Goal: Transaction & Acquisition: Purchase product/service

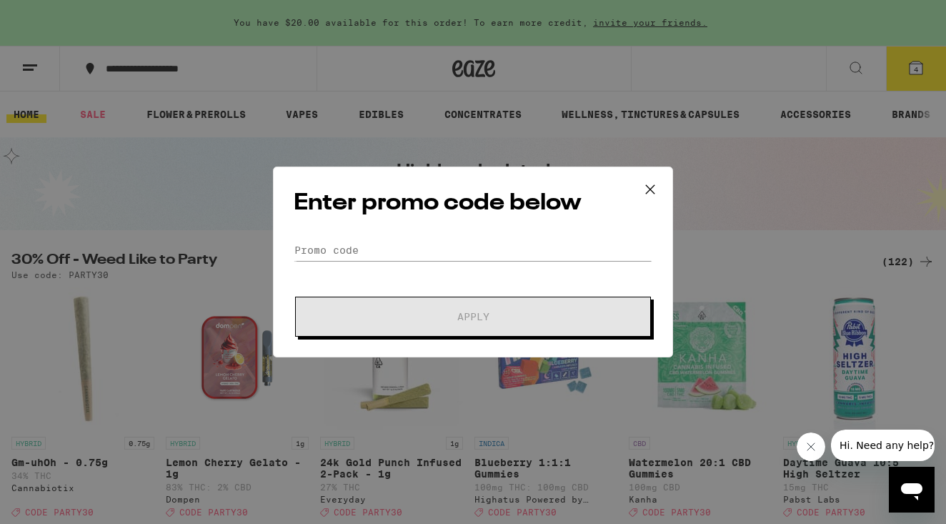
click at [650, 184] on icon at bounding box center [650, 189] width 21 height 21
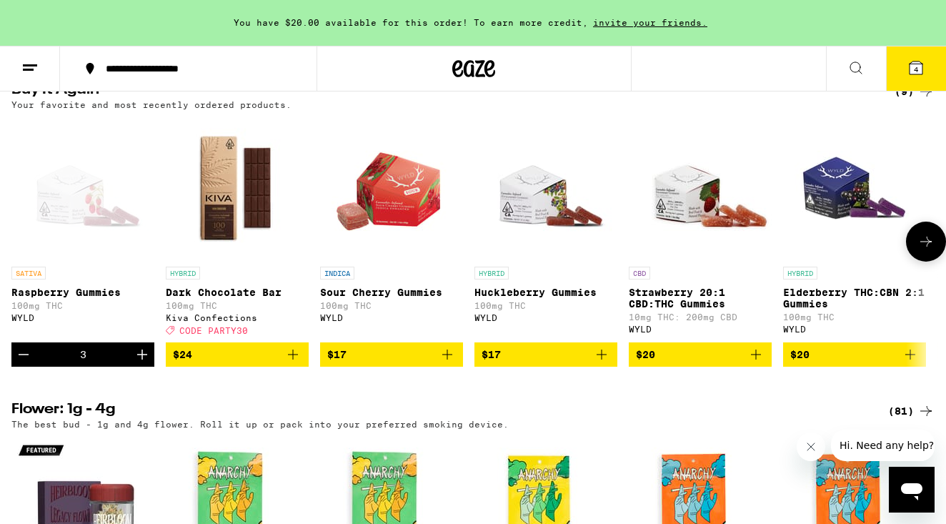
scroll to position [1151, 0]
click at [412, 298] on p "Sour Cherry Gummies" at bounding box center [391, 292] width 143 height 11
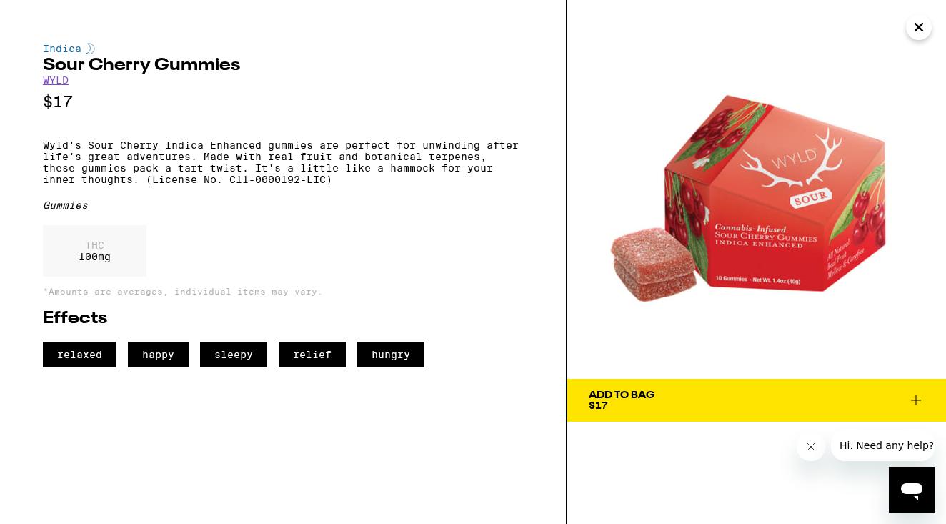
click at [412, 327] on h2 "Effects" at bounding box center [283, 318] width 480 height 17
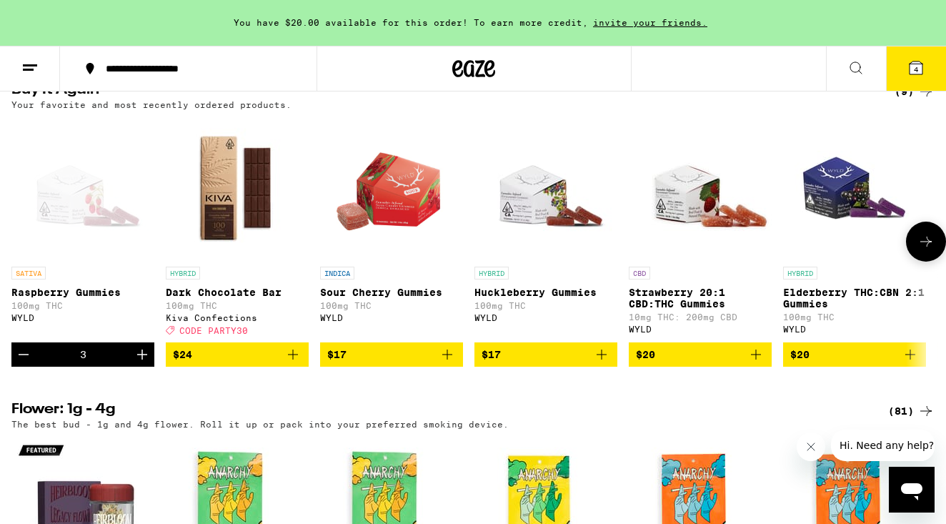
click at [755, 363] on icon "Add to bag" at bounding box center [756, 354] width 17 height 17
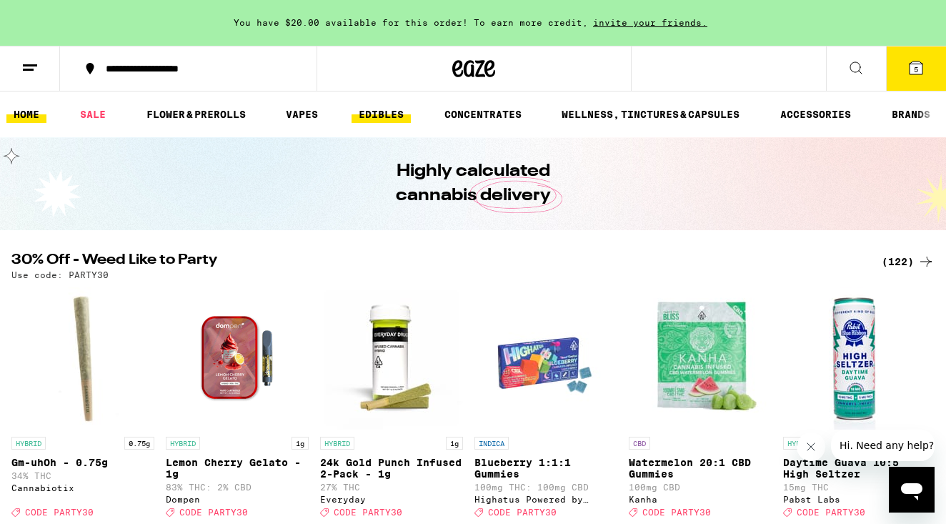
click at [390, 114] on link "EDIBLES" at bounding box center [381, 114] width 59 height 17
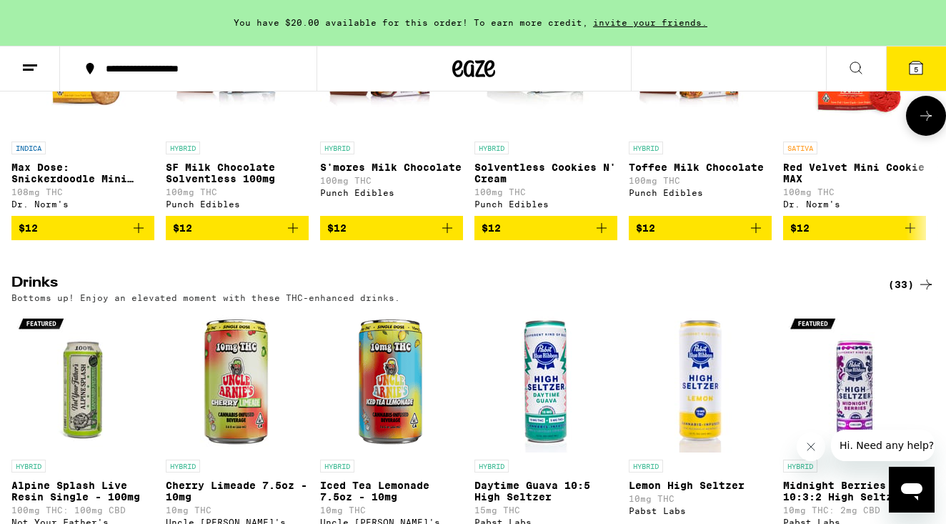
scroll to position [605, 0]
click at [923, 121] on icon at bounding box center [925, 116] width 11 height 10
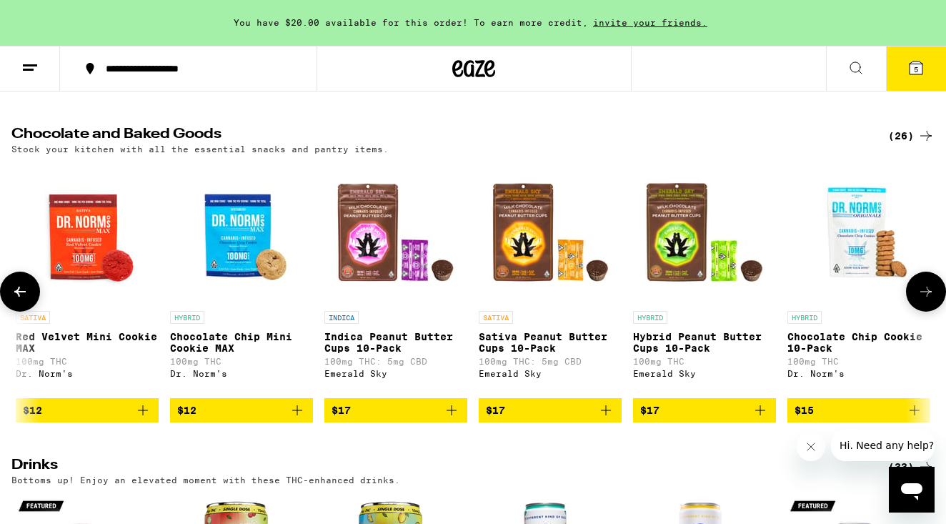
scroll to position [433, 0]
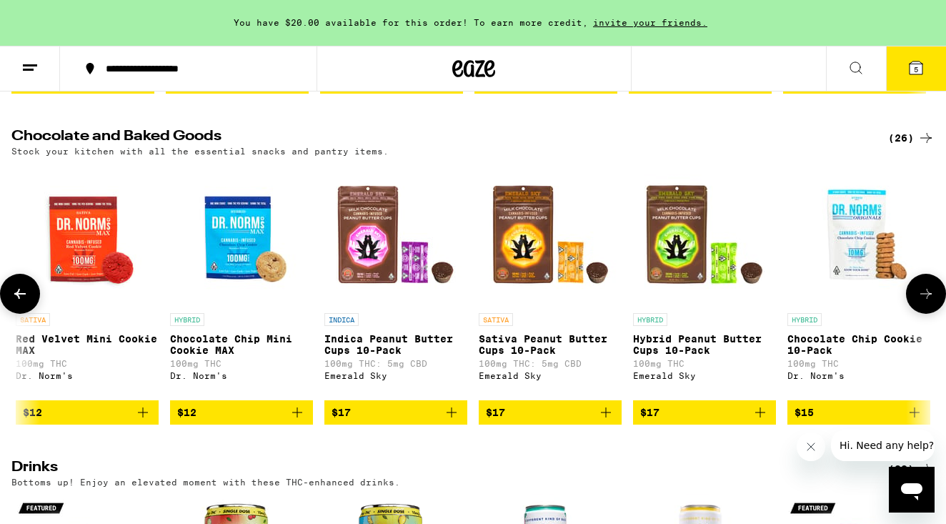
click at [926, 302] on icon at bounding box center [926, 293] width 17 height 17
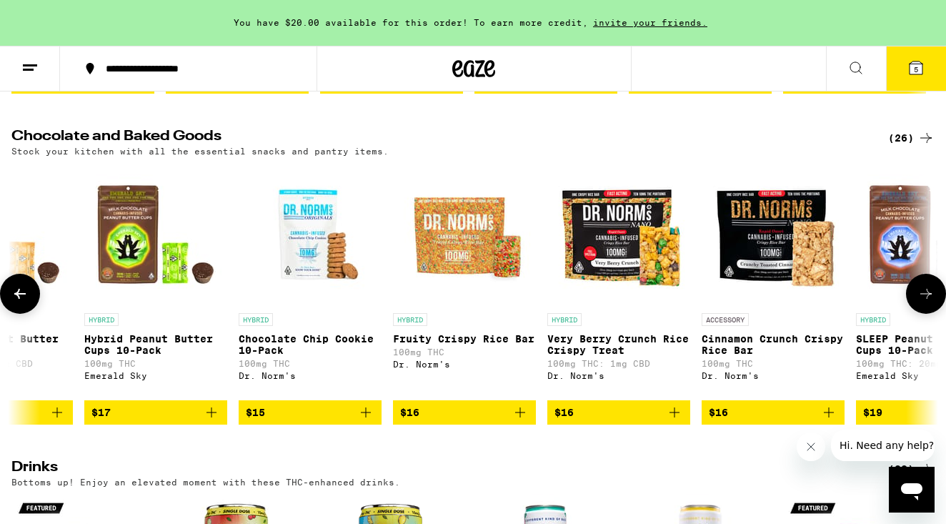
scroll to position [0, 1535]
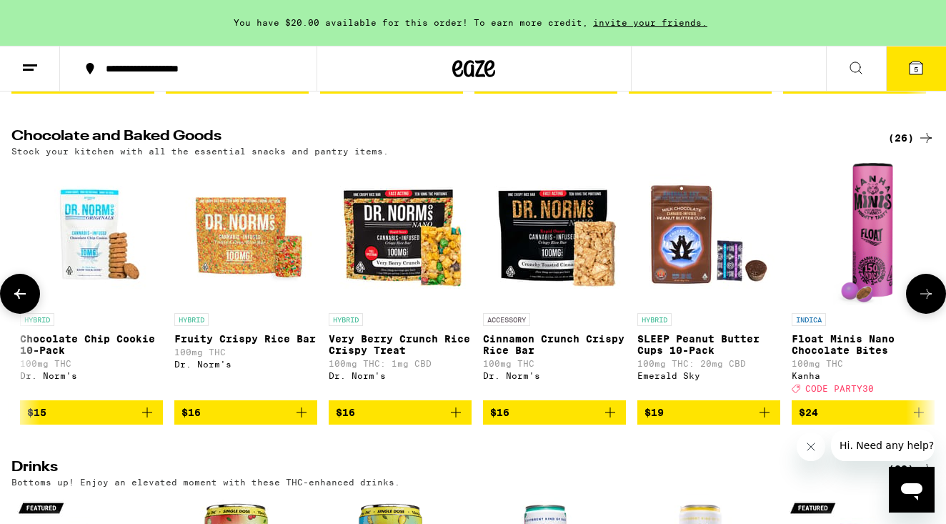
click at [926, 302] on icon at bounding box center [926, 293] width 17 height 17
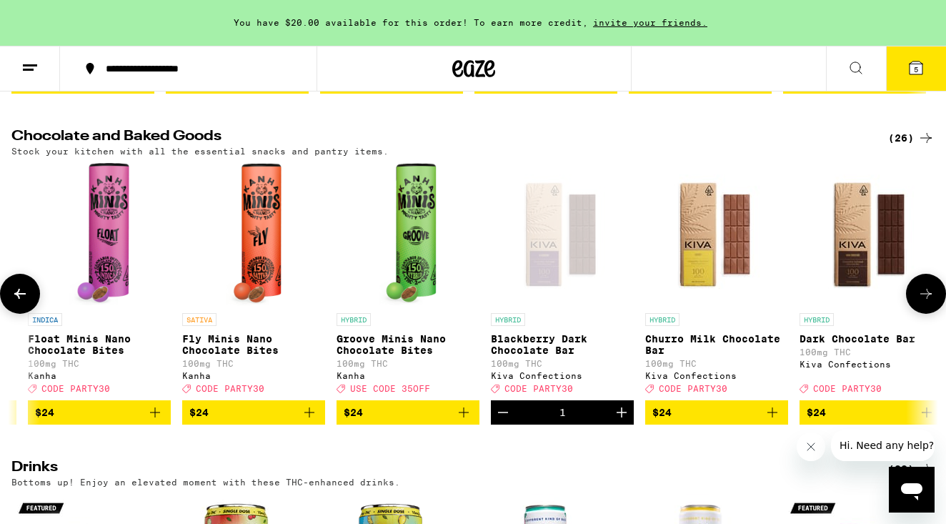
scroll to position [0, 2303]
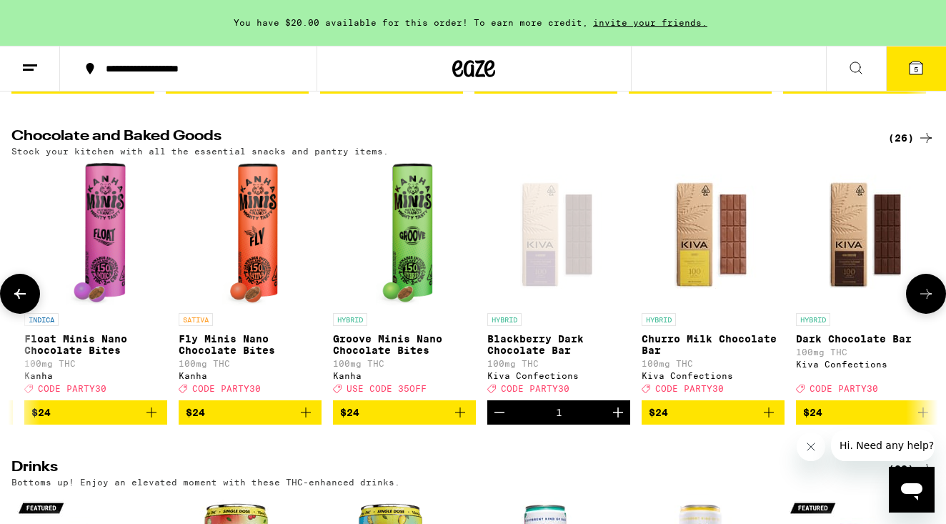
click at [926, 302] on icon at bounding box center [926, 293] width 17 height 17
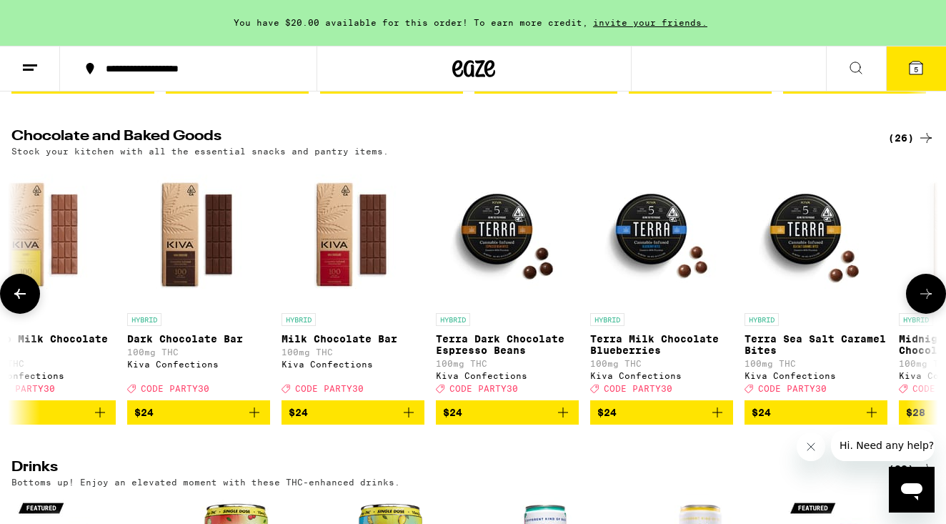
scroll to position [0, 3070]
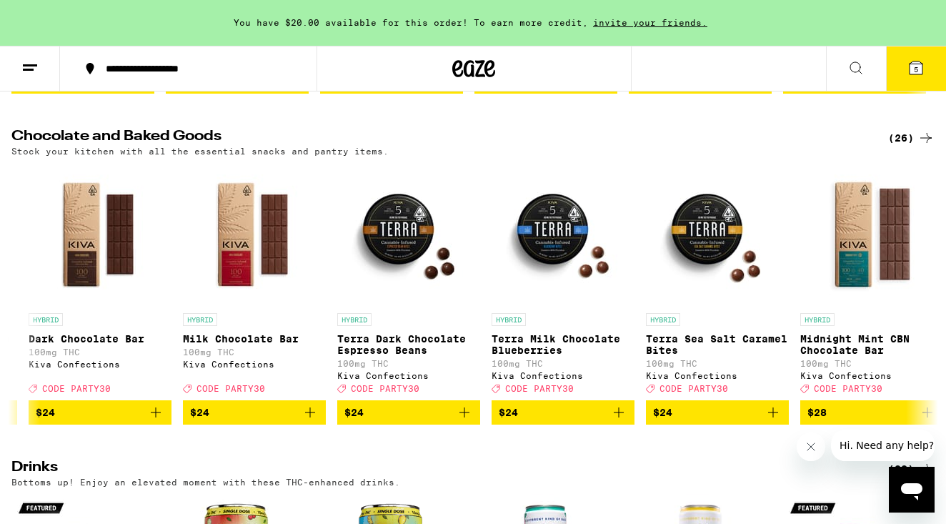
click at [855, 67] on icon at bounding box center [856, 67] width 17 height 17
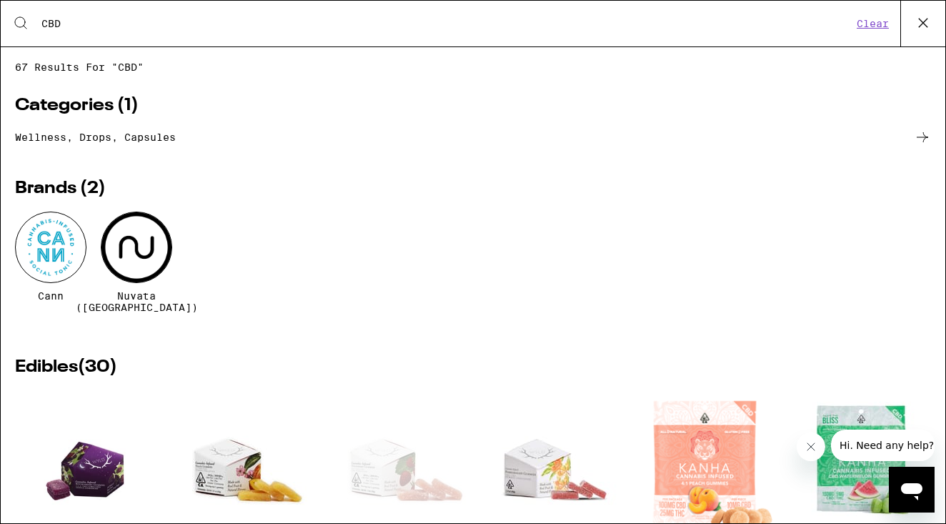
scroll to position [0, 0]
type input "CBD"
click at [91, 140] on link "Wellness, drops, capsules" at bounding box center [473, 137] width 916 height 17
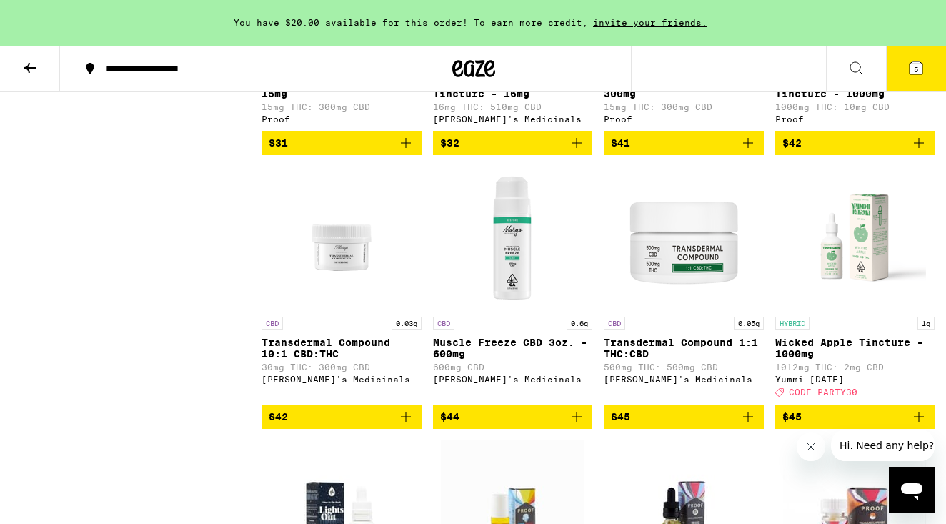
scroll to position [1397, 0]
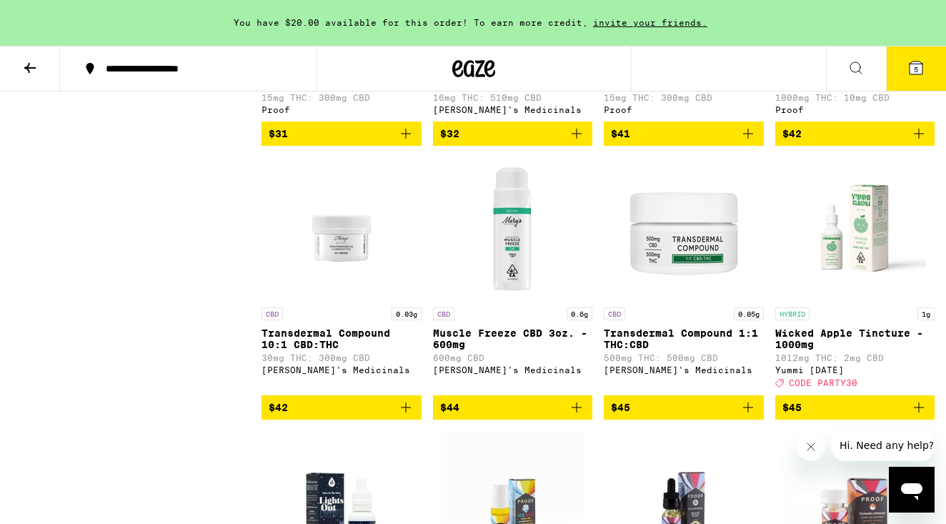
click at [511, 282] on img "Open page for Muscle Freeze CBD 3oz. - 600mg from Mary's Medicinals" at bounding box center [512, 228] width 143 height 143
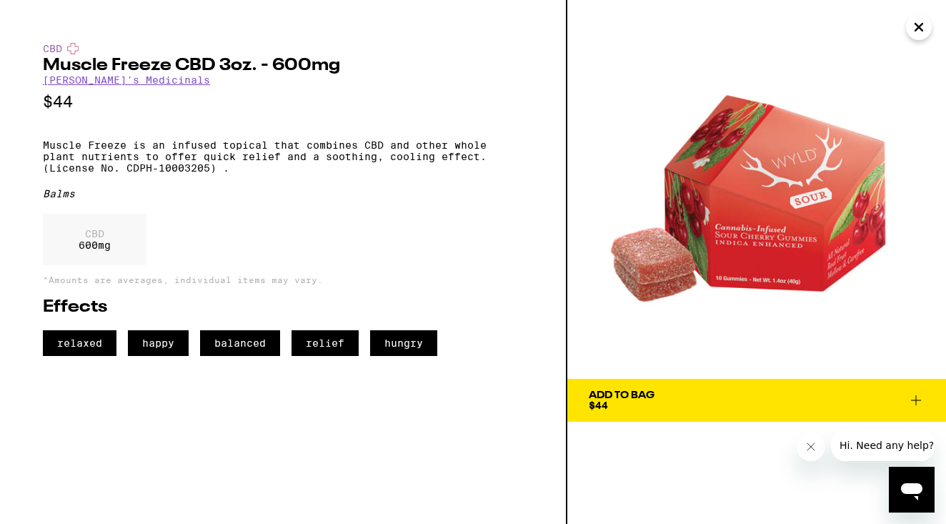
click at [511, 272] on div "CBD 600 mg" at bounding box center [283, 243] width 480 height 59
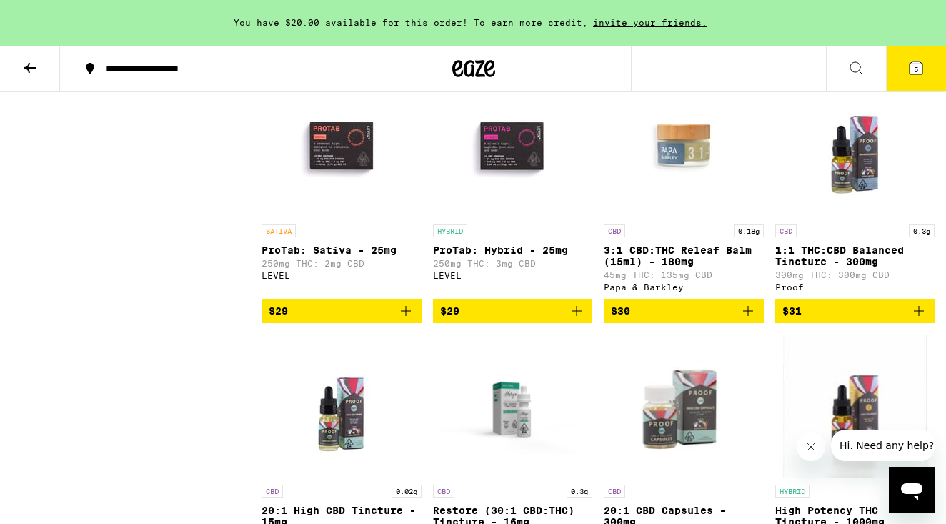
scroll to position [849, 0]
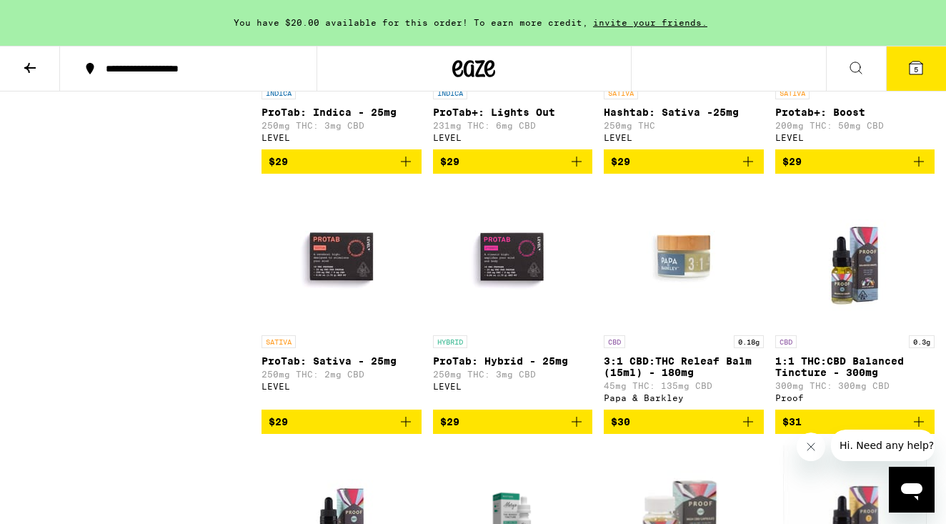
click at [923, 68] on icon at bounding box center [916, 67] width 17 height 17
click at [851, 71] on icon at bounding box center [856, 67] width 17 height 17
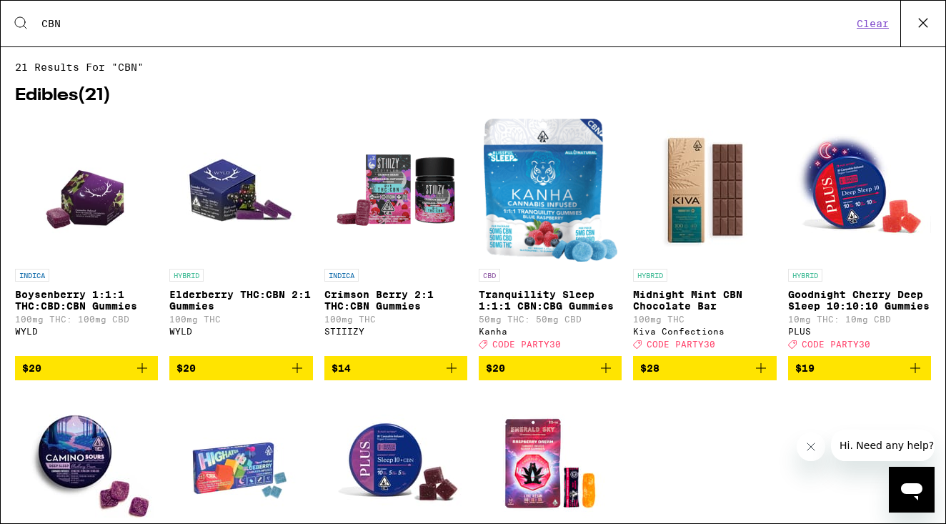
type input "CBN"
click at [693, 287] on div "HYBRID Midnight Mint CBN Chocolate Bar 100mg THC Kiva Confections Deal Created …" at bounding box center [704, 309] width 143 height 80
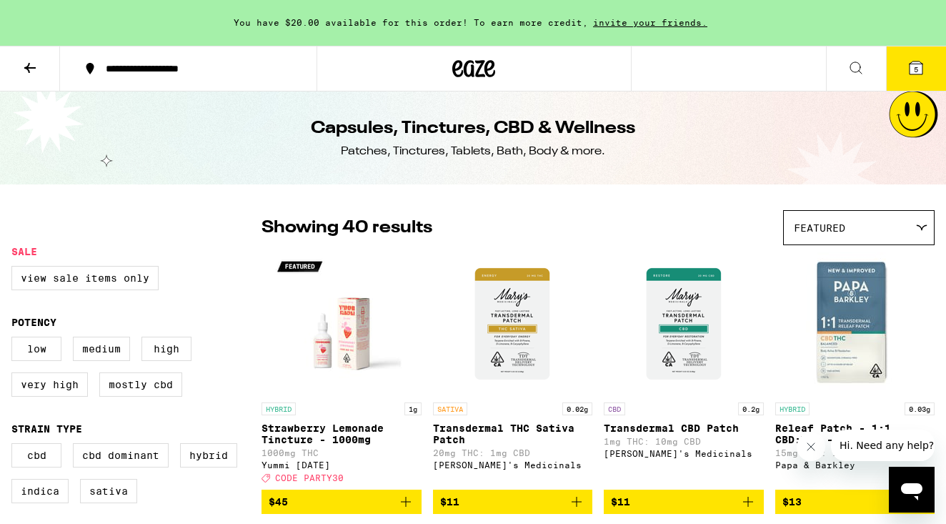
click at [853, 66] on icon at bounding box center [856, 67] width 17 height 17
